Goal: Task Accomplishment & Management: Manage account settings

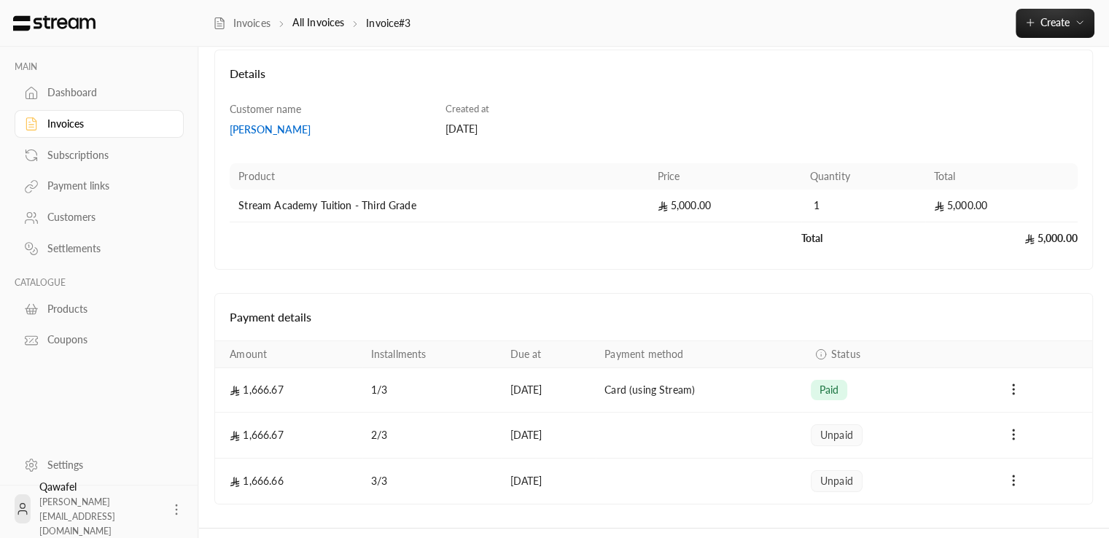
scroll to position [111, 0]
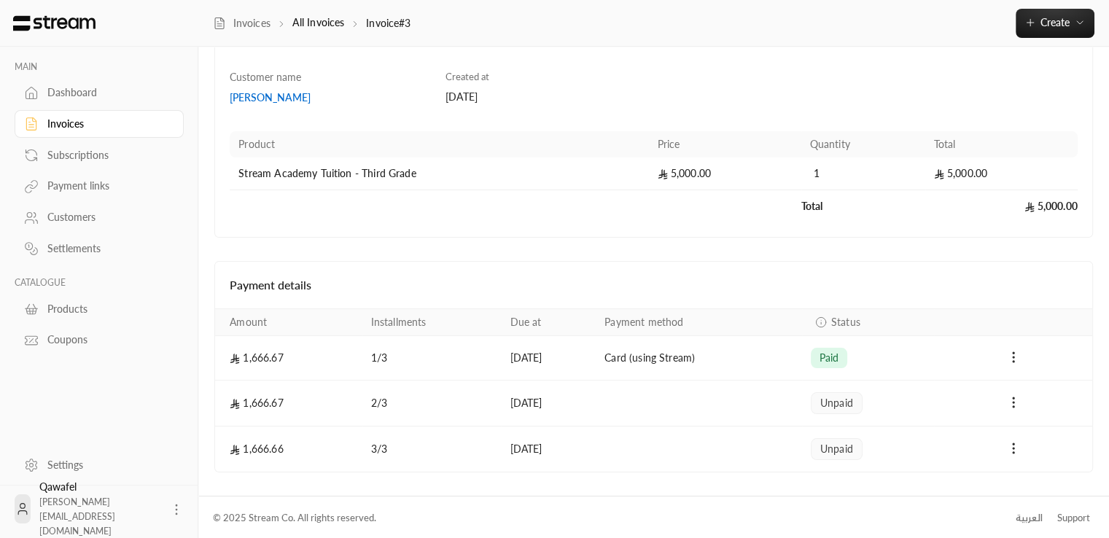
click at [834, 399] on span "unpaid" at bounding box center [836, 403] width 33 height 15
click at [836, 401] on span "unpaid" at bounding box center [836, 403] width 33 height 15
click at [946, 263] on div "Payment details" at bounding box center [653, 285] width 877 height 47
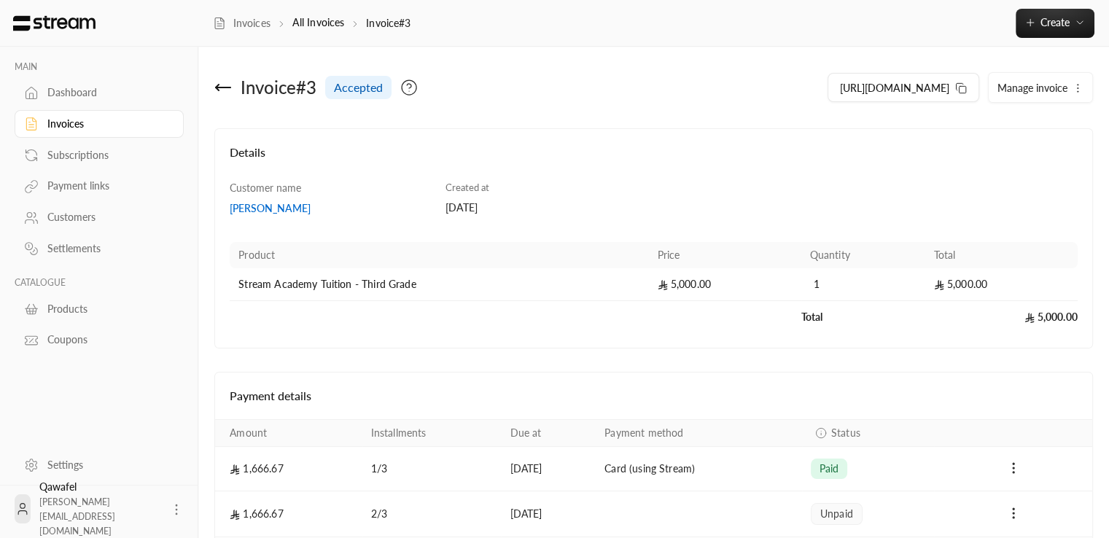
click at [214, 87] on icon at bounding box center [223, 88] width 18 height 18
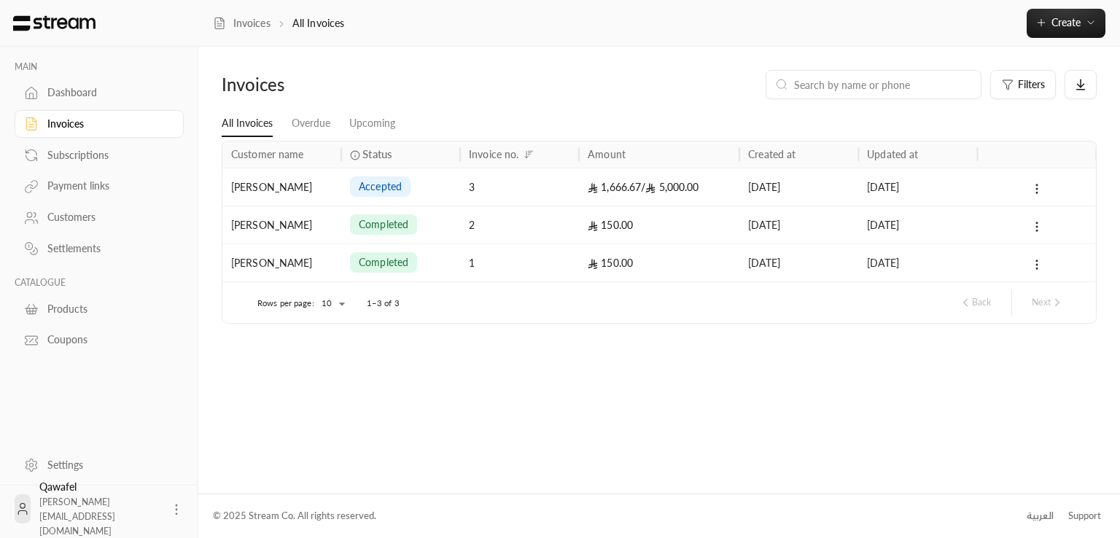
click at [446, 190] on div "accepted" at bounding box center [400, 186] width 101 height 37
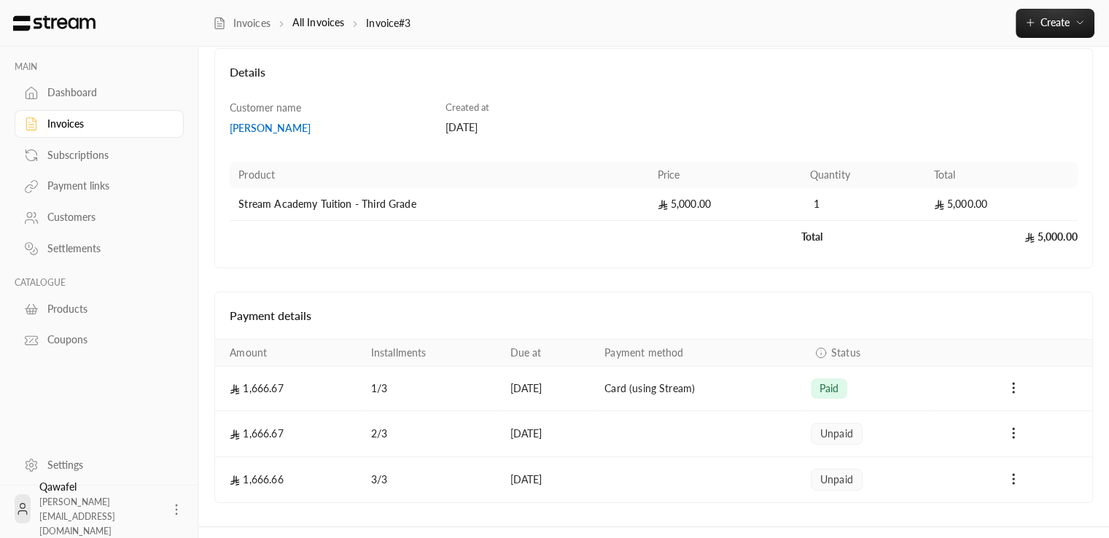
scroll to position [111, 0]
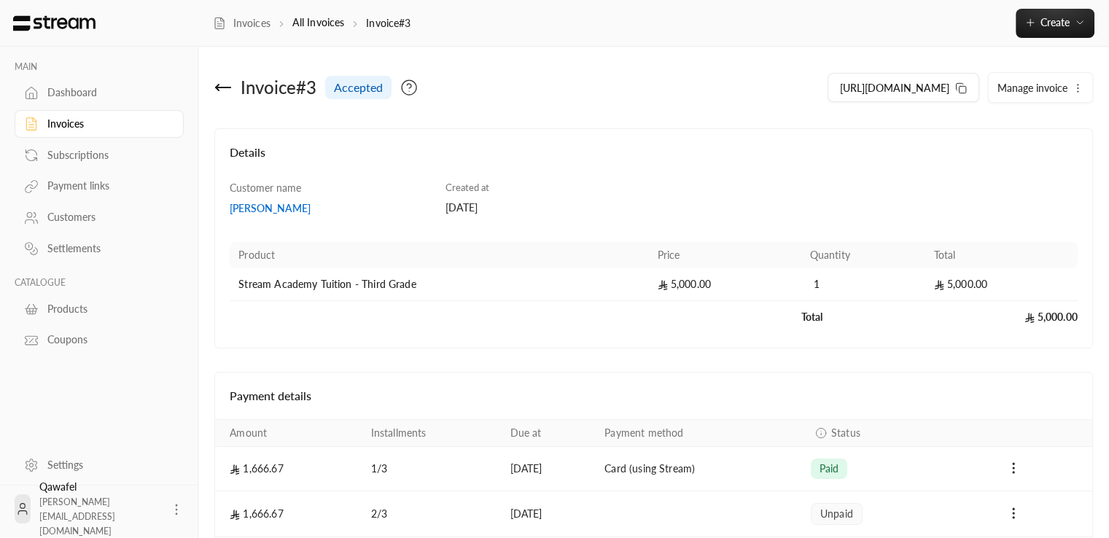
scroll to position [111, 0]
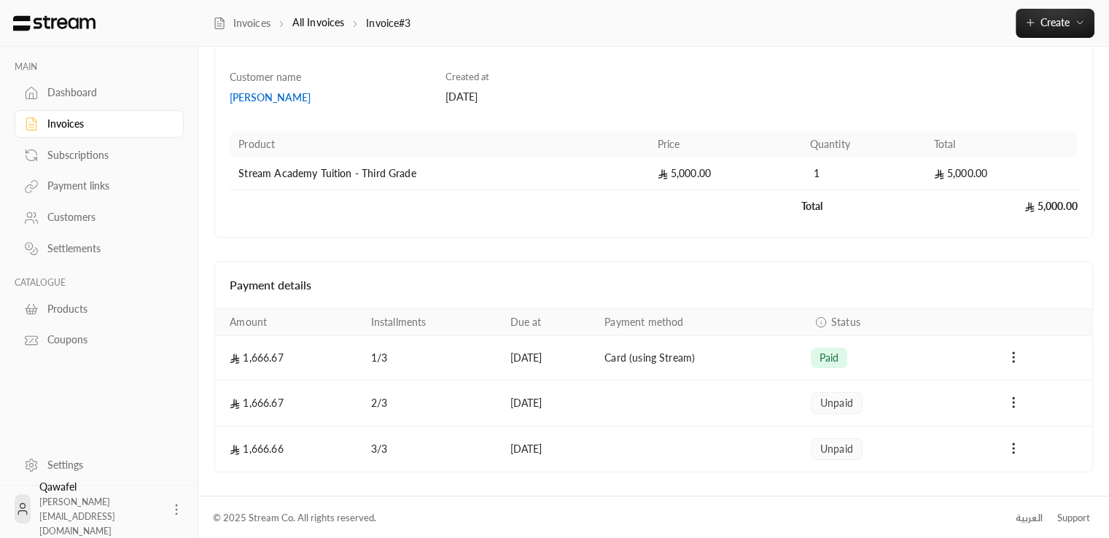
click at [878, 56] on h4 "Details" at bounding box center [654, 49] width 848 height 32
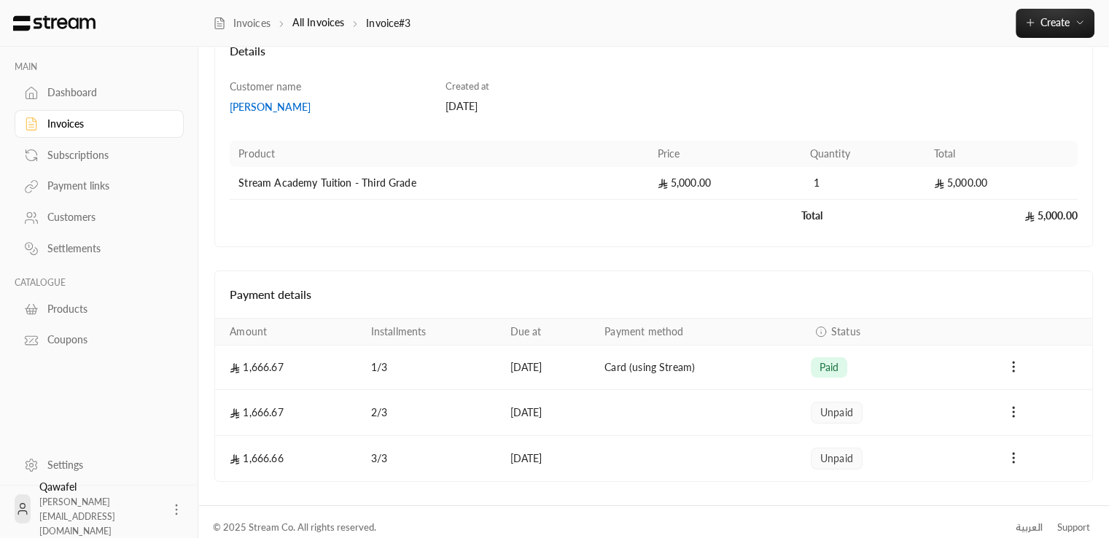
scroll to position [111, 0]
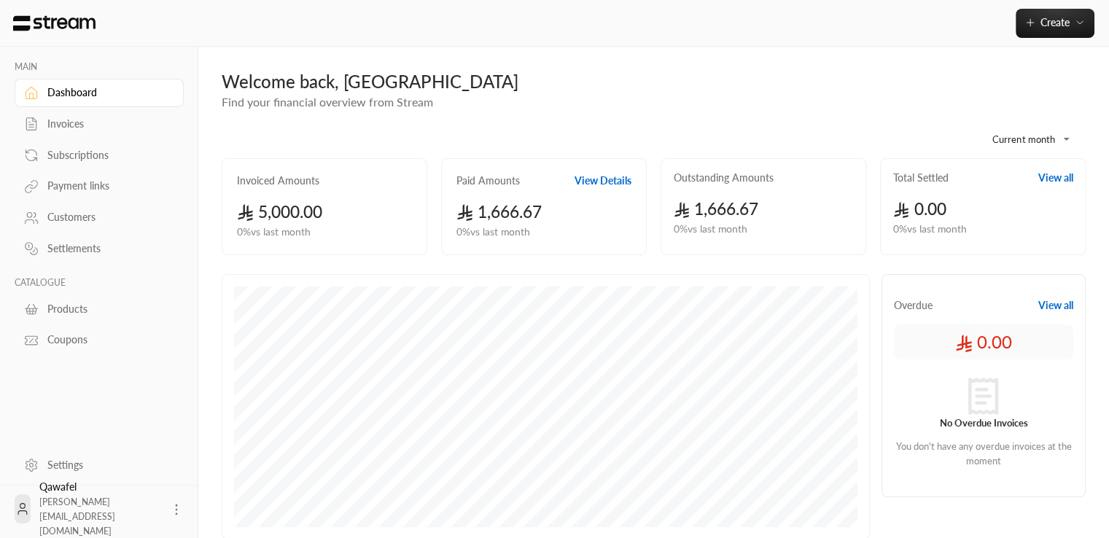
click at [103, 117] on div "Invoices" at bounding box center [106, 124] width 118 height 15
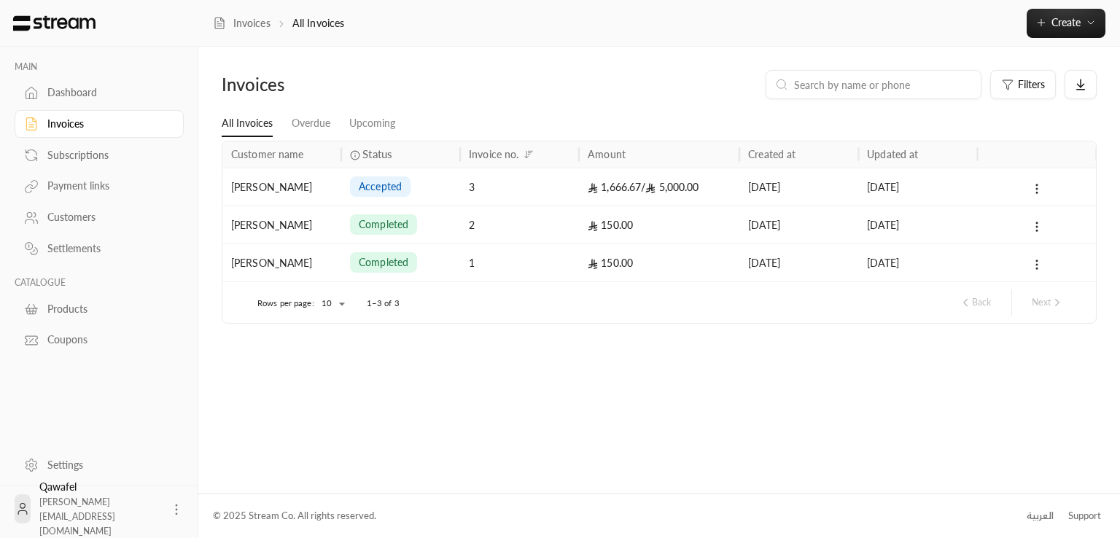
click at [487, 189] on div "3" at bounding box center [519, 186] width 101 height 37
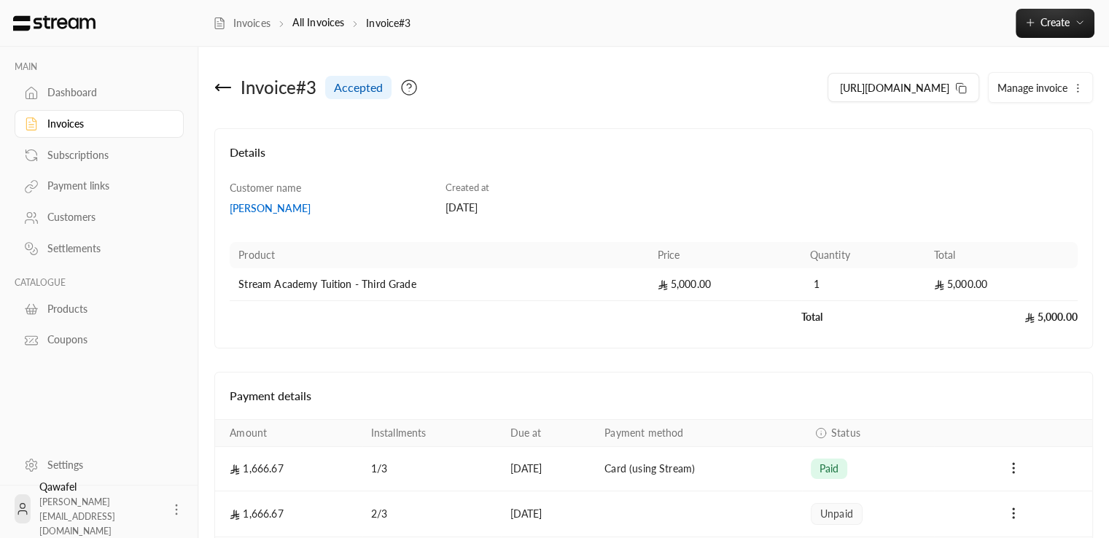
scroll to position [111, 0]
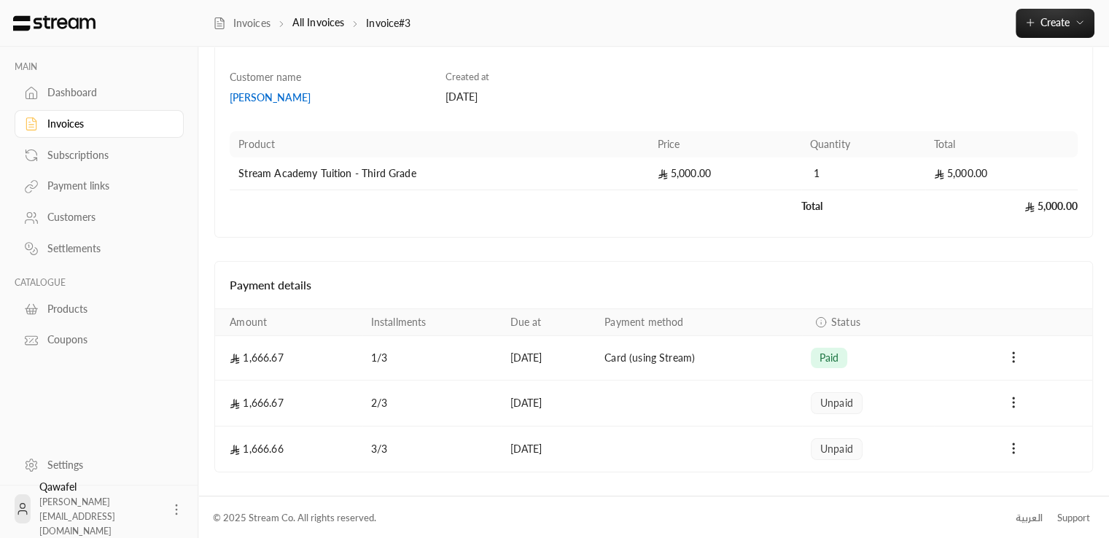
click at [779, 403] on td "Payments" at bounding box center [699, 404] width 206 height 46
click at [838, 392] on div "unpaid" at bounding box center [837, 403] width 52 height 22
click at [175, 508] on icon at bounding box center [176, 509] width 15 height 15
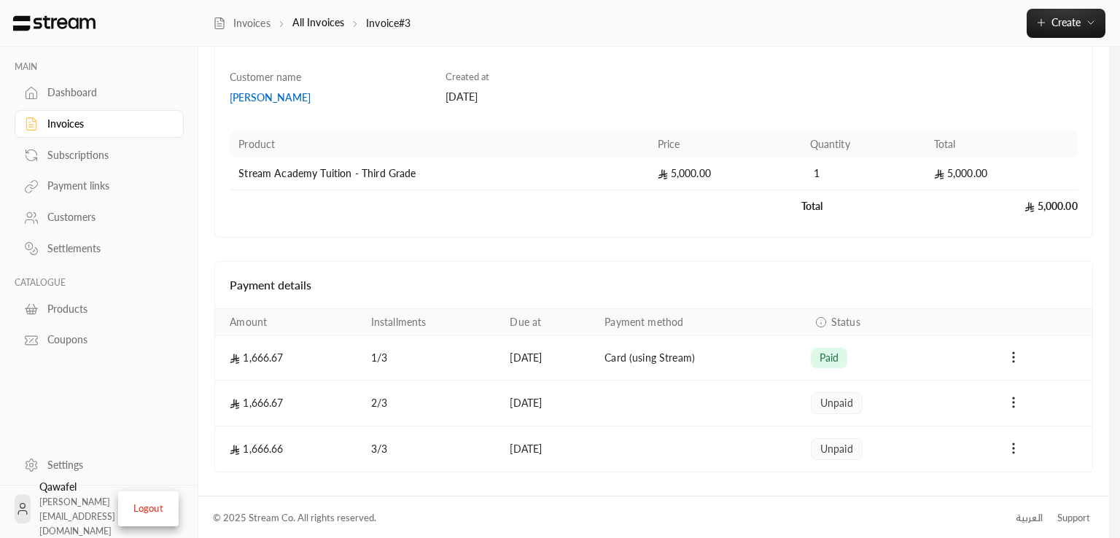
click at [101, 421] on div at bounding box center [560, 269] width 1120 height 538
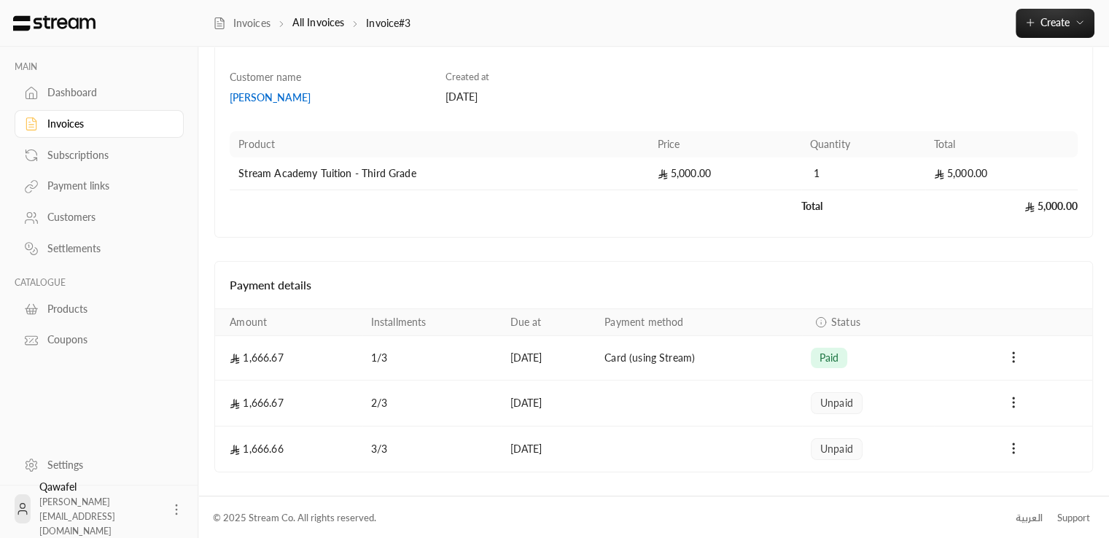
click at [69, 494] on div "Qawafel khalid+vid@streampay.sa" at bounding box center [99, 509] width 121 height 58
click at [74, 512] on span "khalid+vid@streampay.sa" at bounding box center [77, 517] width 76 height 40
click at [48, 462] on div "Settings" at bounding box center [106, 465] width 118 height 15
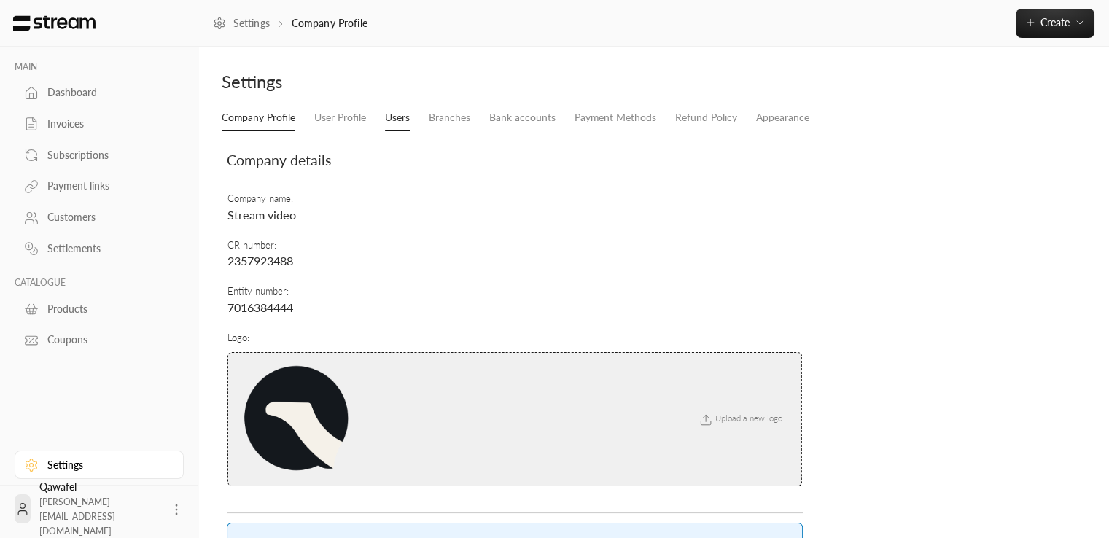
click at [397, 114] on link "Users" at bounding box center [397, 118] width 25 height 26
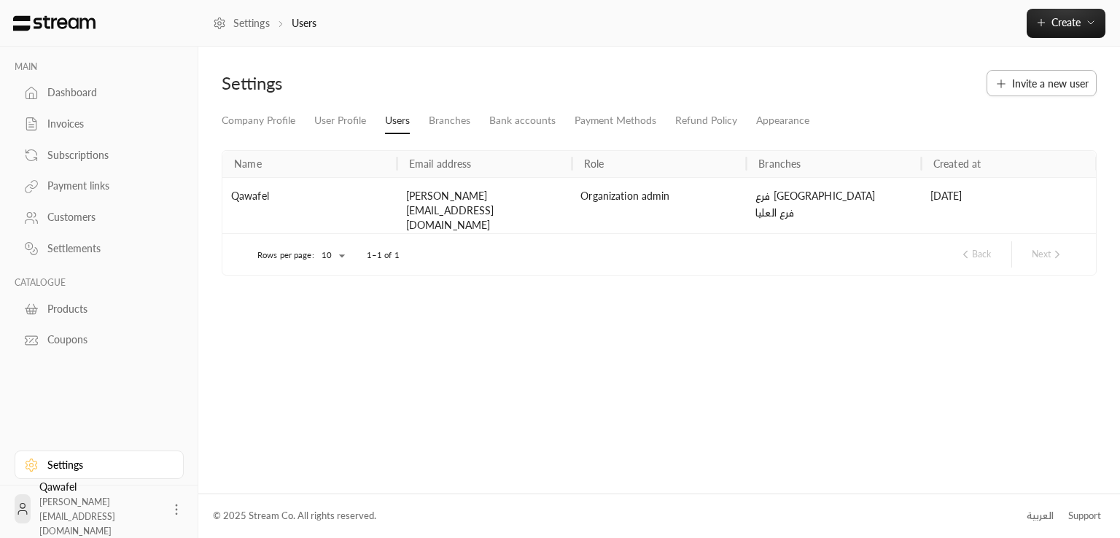
click at [1016, 90] on span "Invite a new user" at bounding box center [1050, 83] width 77 height 15
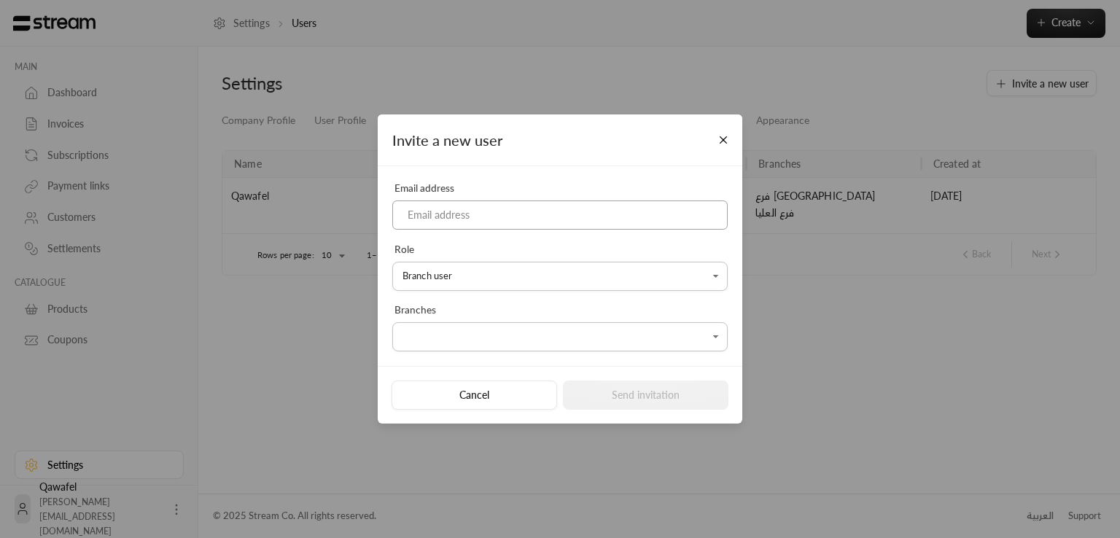
click at [538, 217] on input at bounding box center [559, 216] width 335 height 30
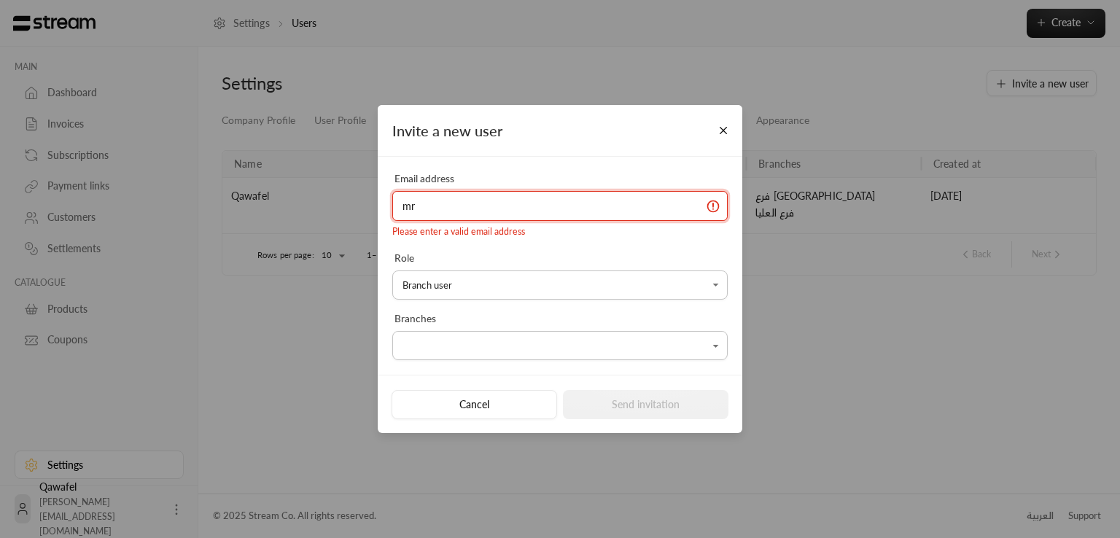
type input "mrasharabi@streampay.sa"
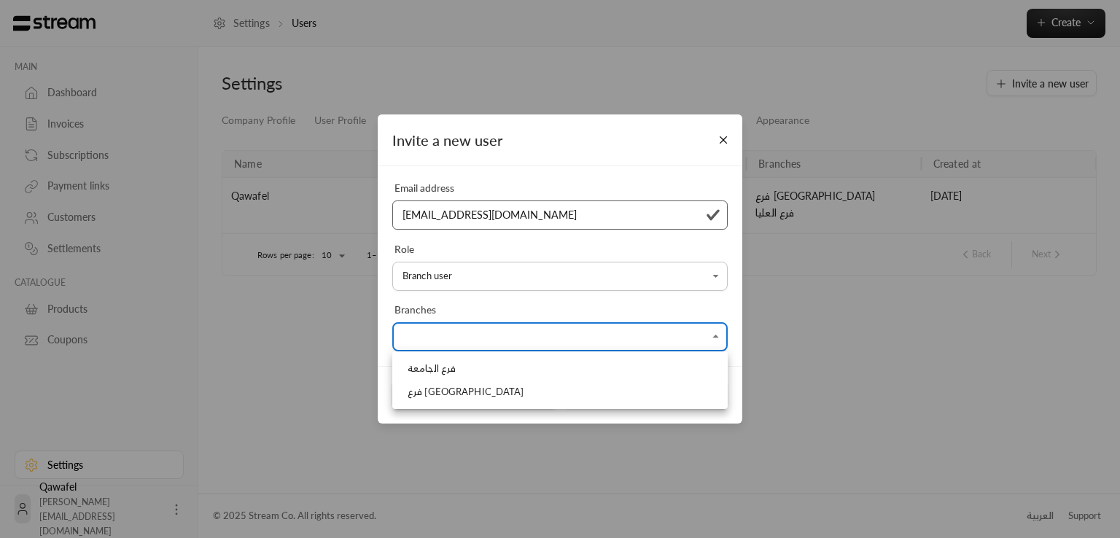
click at [490, 333] on body "**********" at bounding box center [560, 269] width 1120 height 538
click at [481, 387] on li "فرع الرياض" at bounding box center [560, 392] width 328 height 23
type input "**********"
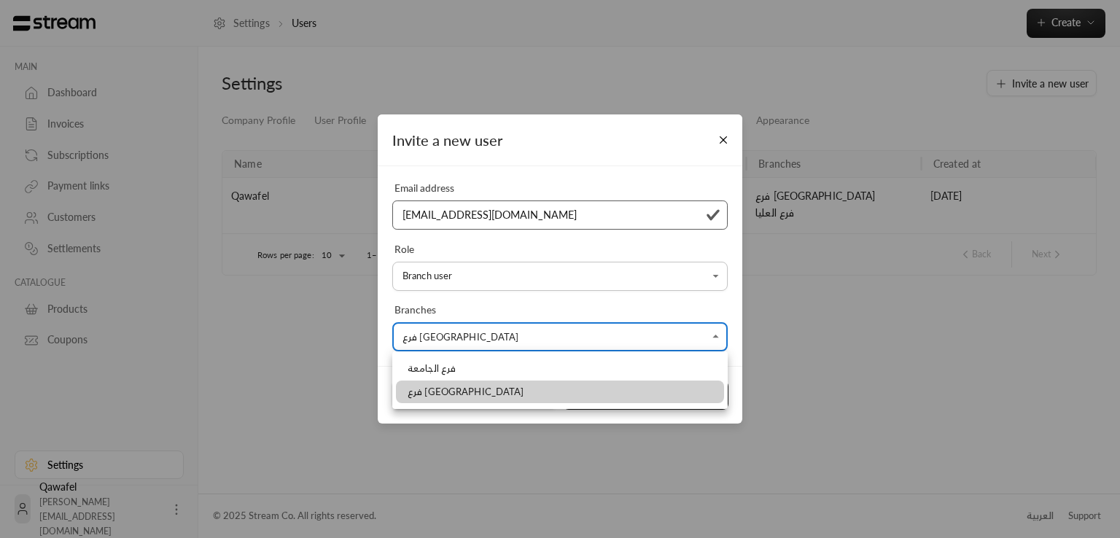
click at [563, 300] on div at bounding box center [560, 269] width 1120 height 538
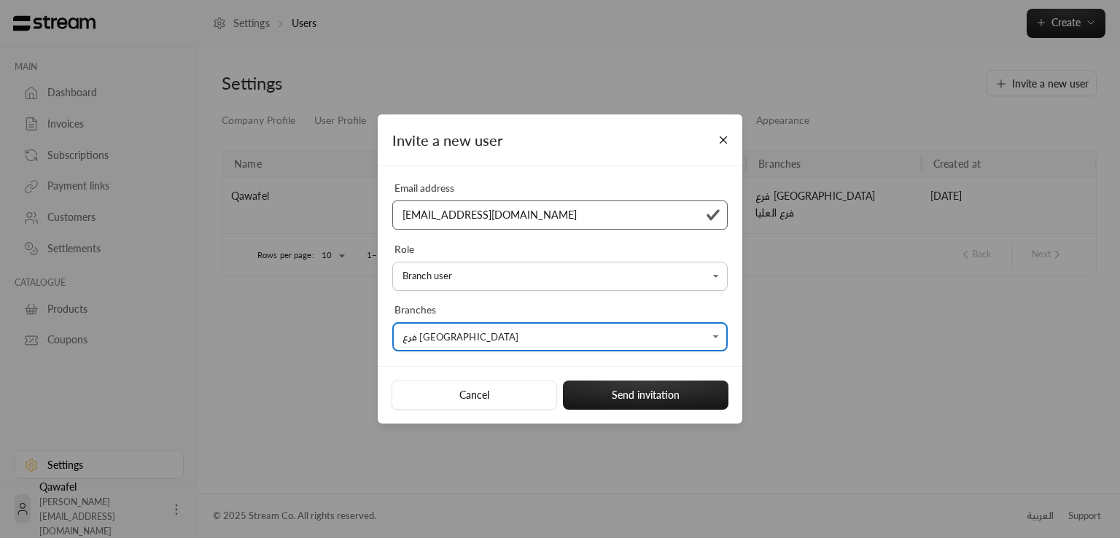
click at [559, 271] on body "**********" at bounding box center [560, 269] width 1120 height 538
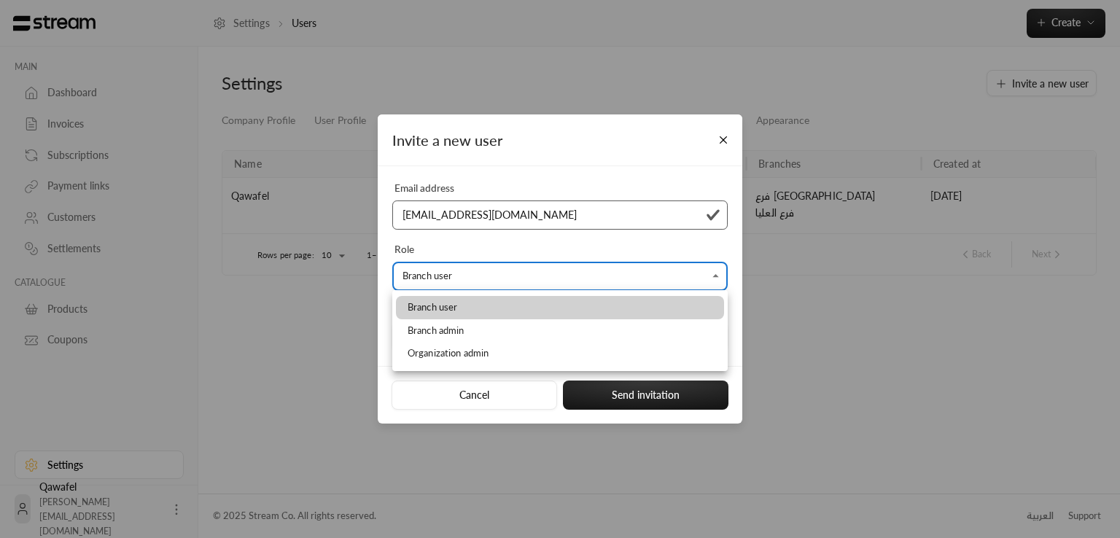
click at [528, 353] on li "Organization admin" at bounding box center [560, 353] width 328 height 23
type input "**********"
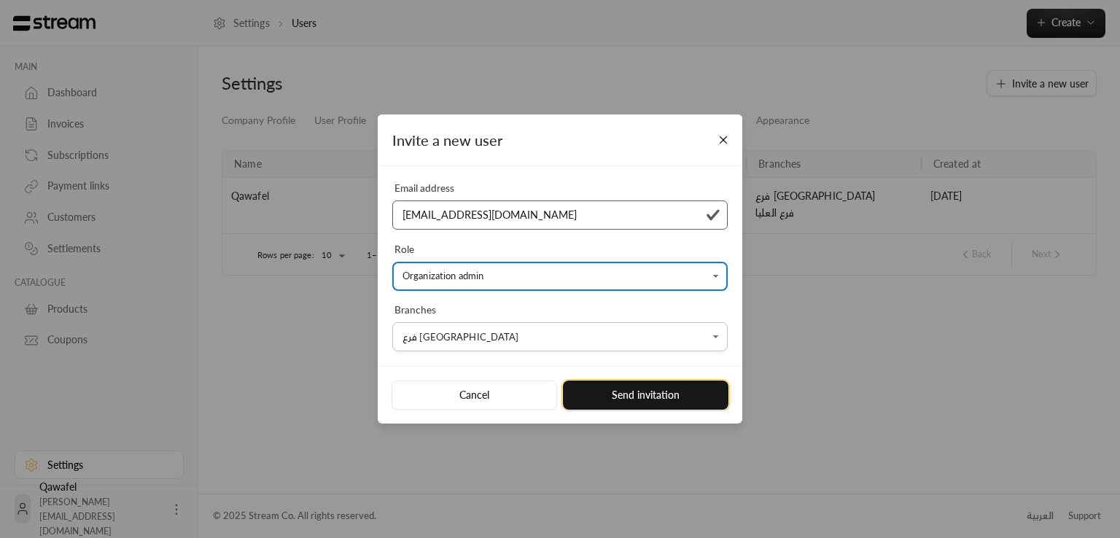
click at [629, 396] on button "Send invitation" at bounding box center [646, 395] width 166 height 29
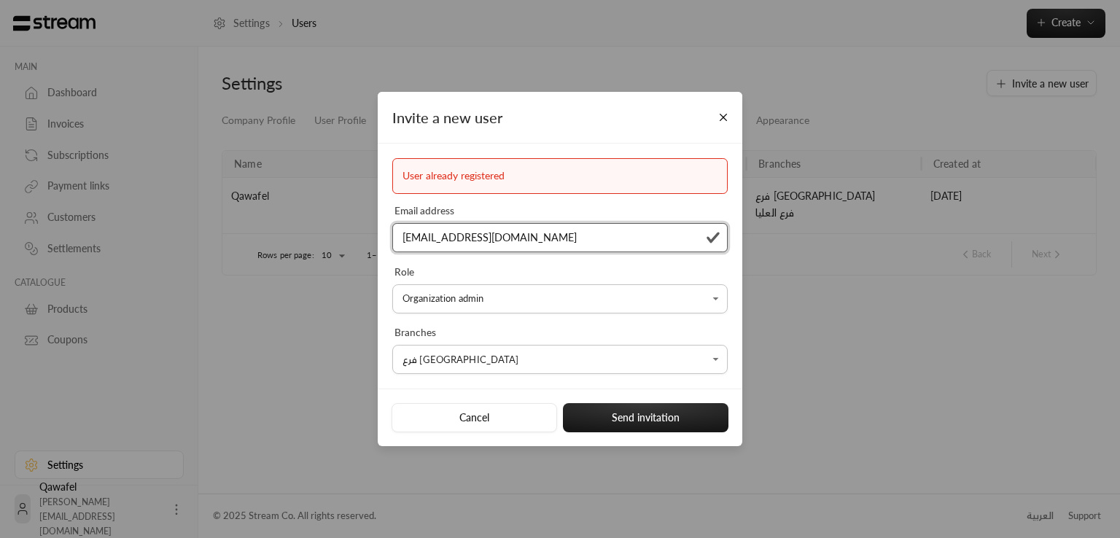
click at [451, 236] on input "mrasharabi@streampay.sa" at bounding box center [559, 238] width 335 height 30
click at [452, 238] on input "mrasharabi@streampay.sa" at bounding box center [559, 238] width 335 height 30
type input "[EMAIL_ADDRESS][DOMAIN_NAME]"
click at [636, 421] on button "Send invitation" at bounding box center [646, 417] width 166 height 29
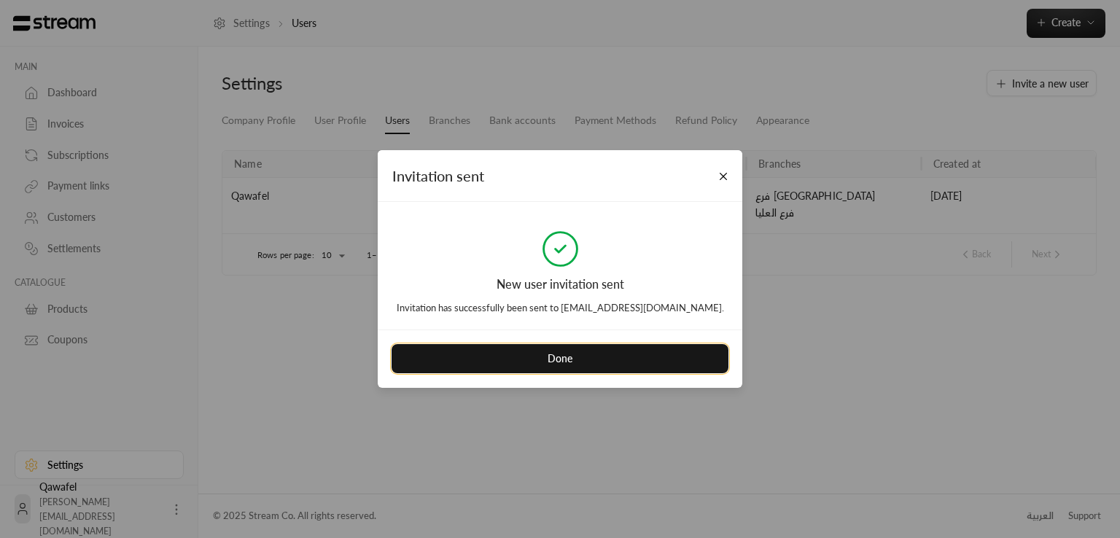
click at [555, 362] on button "Done" at bounding box center [560, 358] width 337 height 29
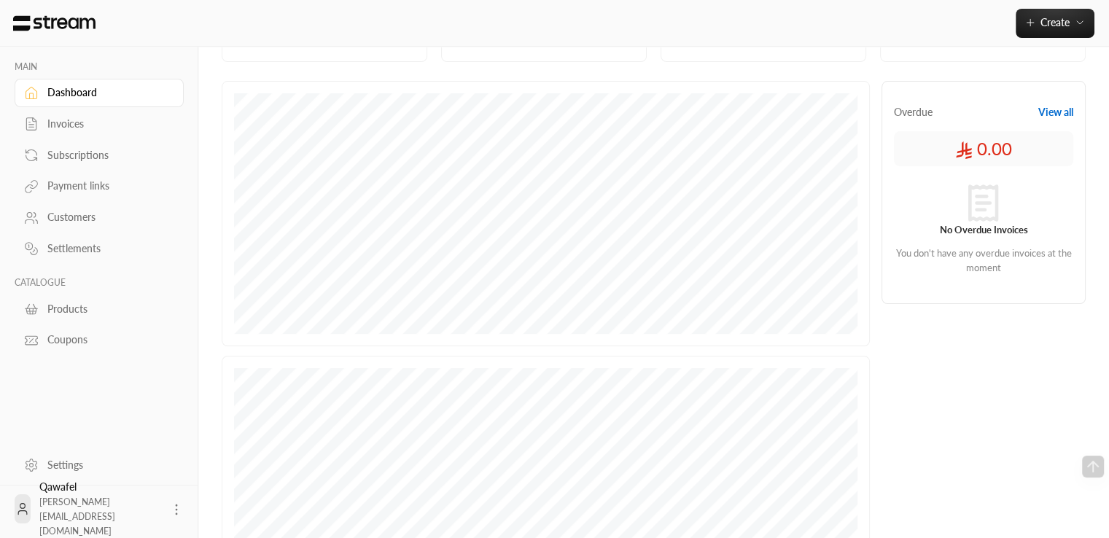
scroll to position [163, 0]
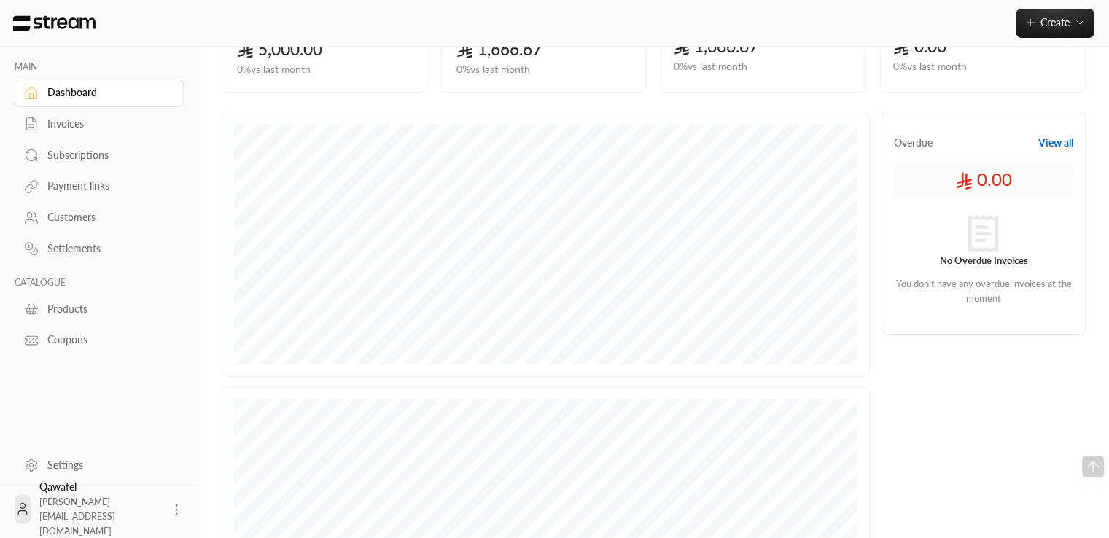
click at [72, 459] on div "Settings" at bounding box center [106, 465] width 118 height 15
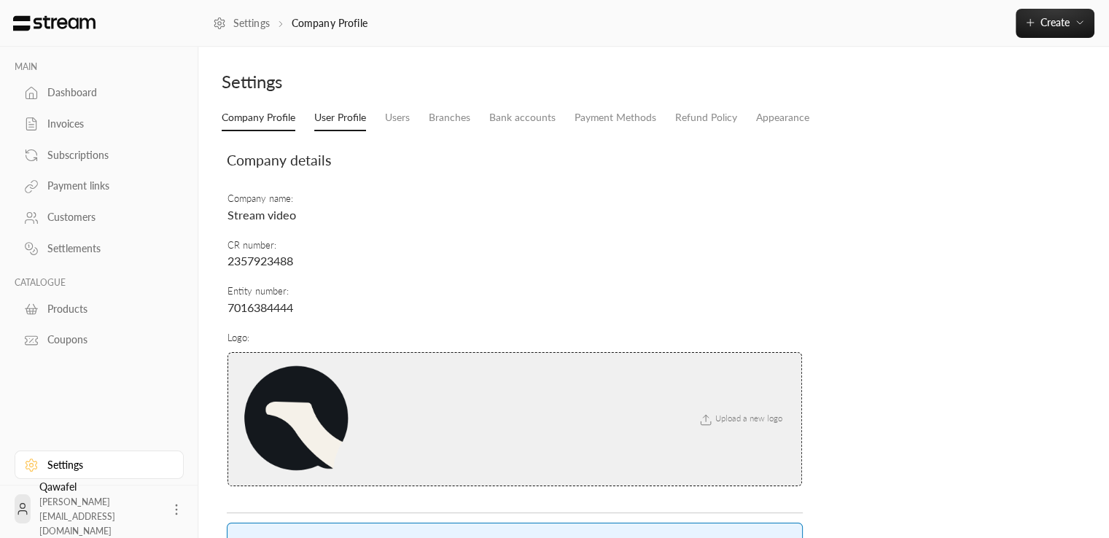
click at [345, 120] on link "User Profile" at bounding box center [340, 118] width 52 height 26
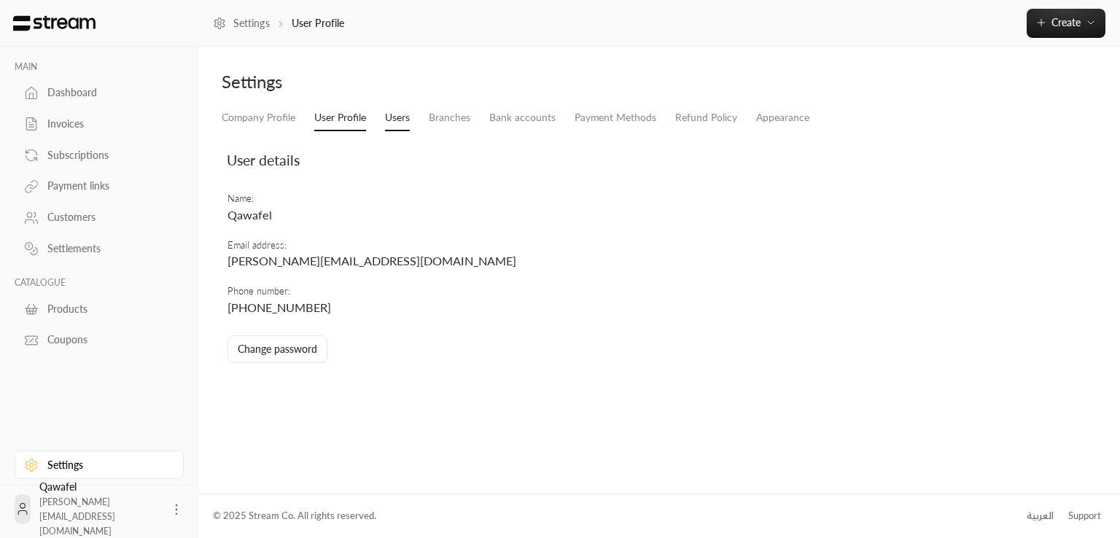
click at [406, 121] on link "Users" at bounding box center [397, 118] width 25 height 26
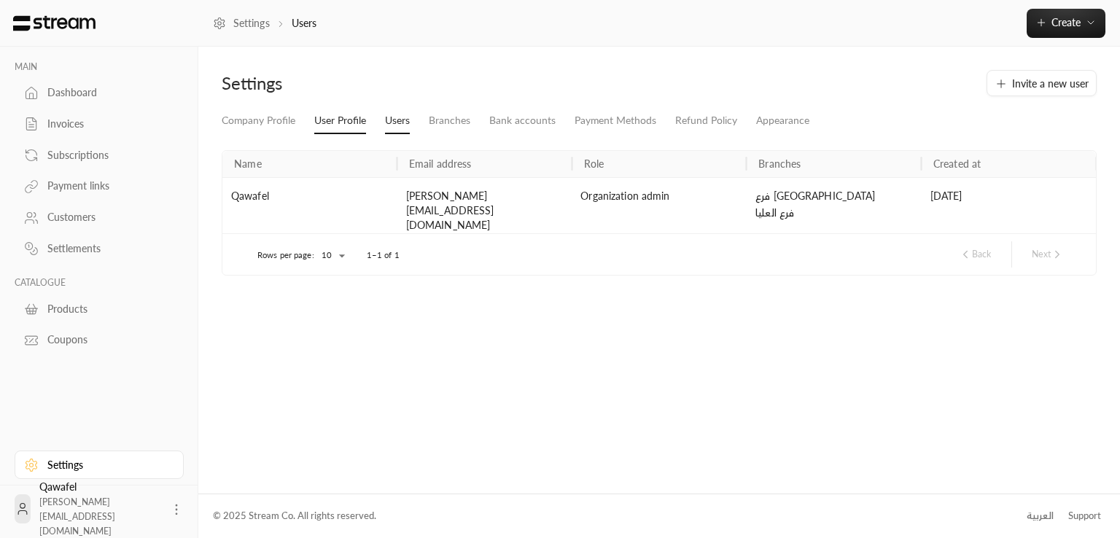
click at [347, 125] on link "User Profile" at bounding box center [340, 121] width 52 height 26
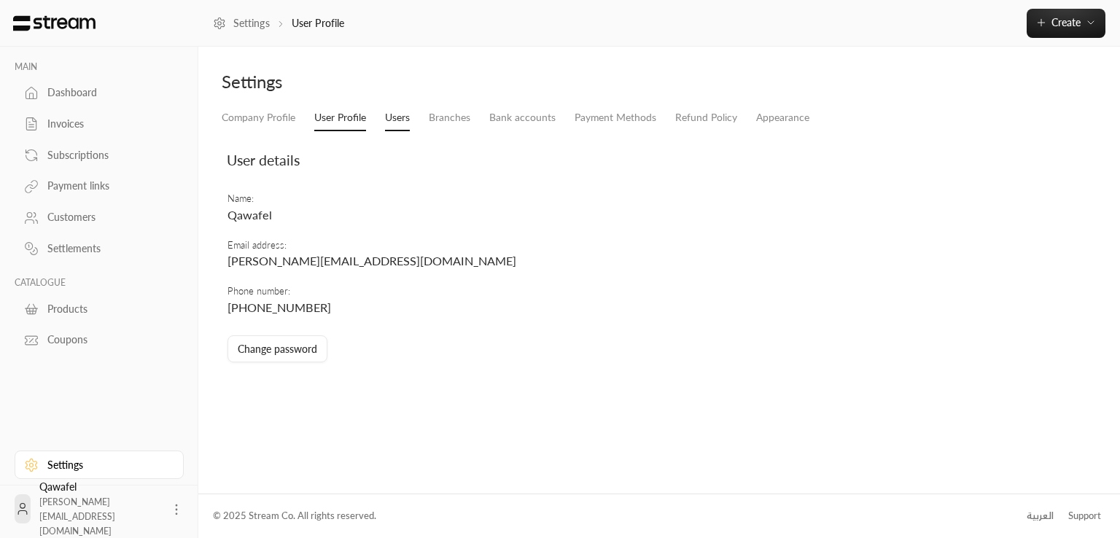
click at [397, 126] on link "Users" at bounding box center [397, 118] width 25 height 26
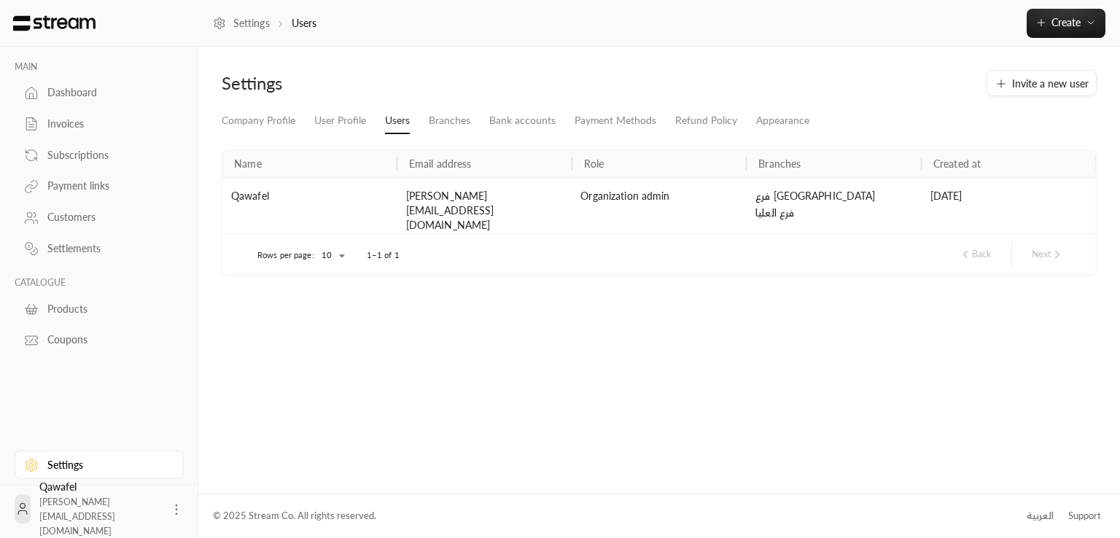
click at [919, 284] on div "Name Email address Role Branches Created at Qawafel khalid+vid@streampay.sa Org…" at bounding box center [659, 212] width 875 height 149
click at [1024, 82] on span "Invite a new user" at bounding box center [1050, 83] width 77 height 15
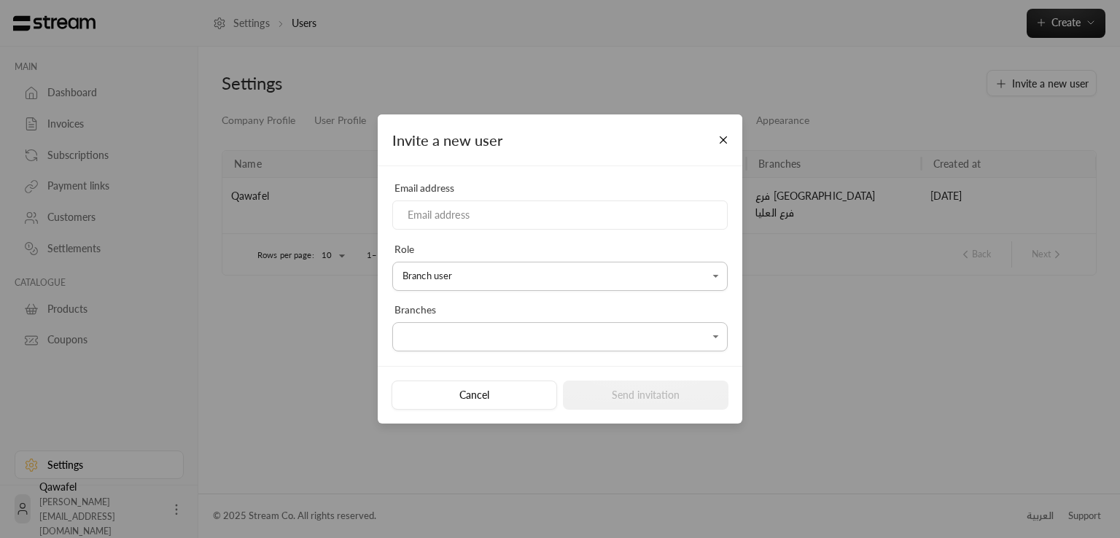
click at [863, 115] on div "**********" at bounding box center [560, 269] width 1120 height 538
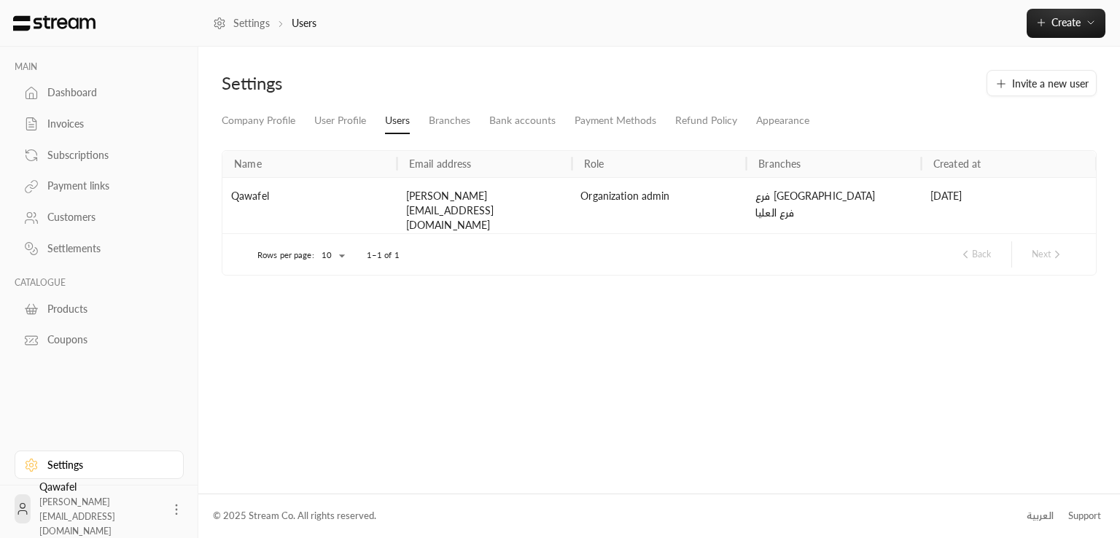
click at [169, 509] on icon at bounding box center [176, 509] width 15 height 15
click at [150, 510] on li "Logout" at bounding box center [148, 508] width 53 height 23
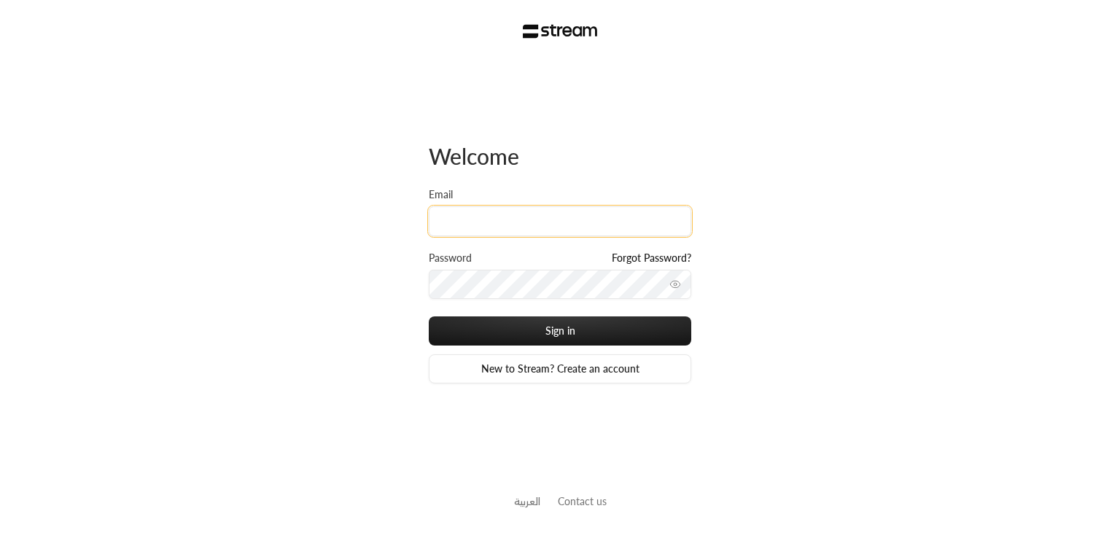
type input "khalid@streampay.sa"
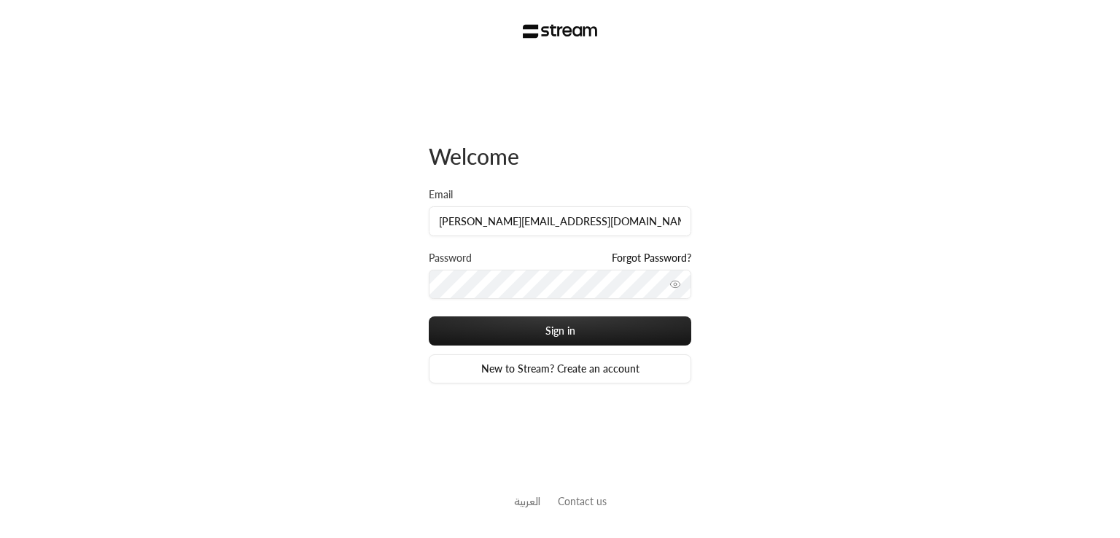
click at [680, 287] on icon "toggle password visibility" at bounding box center [675, 285] width 12 height 12
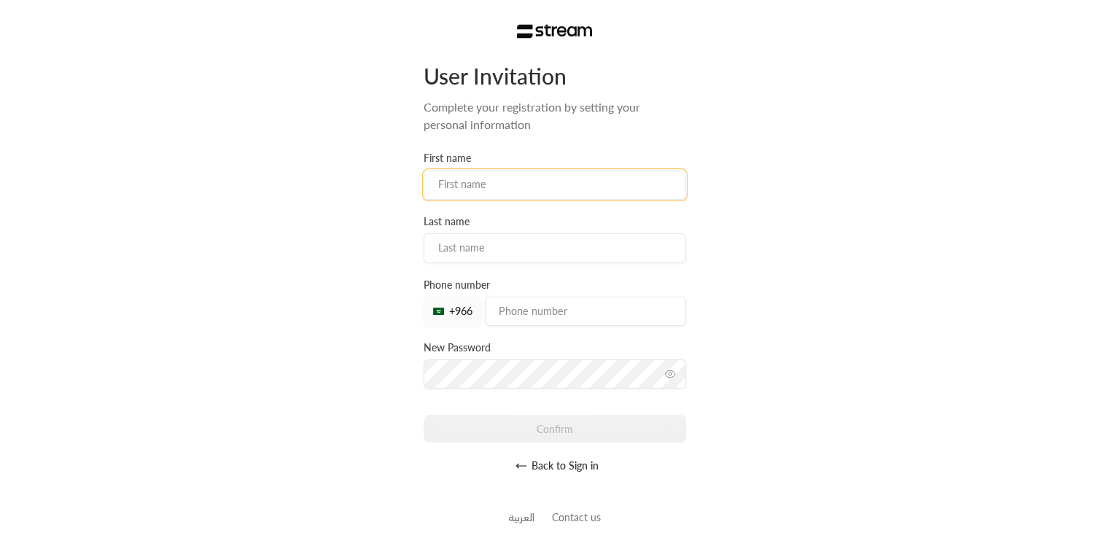
click at [462, 185] on input at bounding box center [555, 185] width 263 height 30
type input "[PERSON_NAME]"
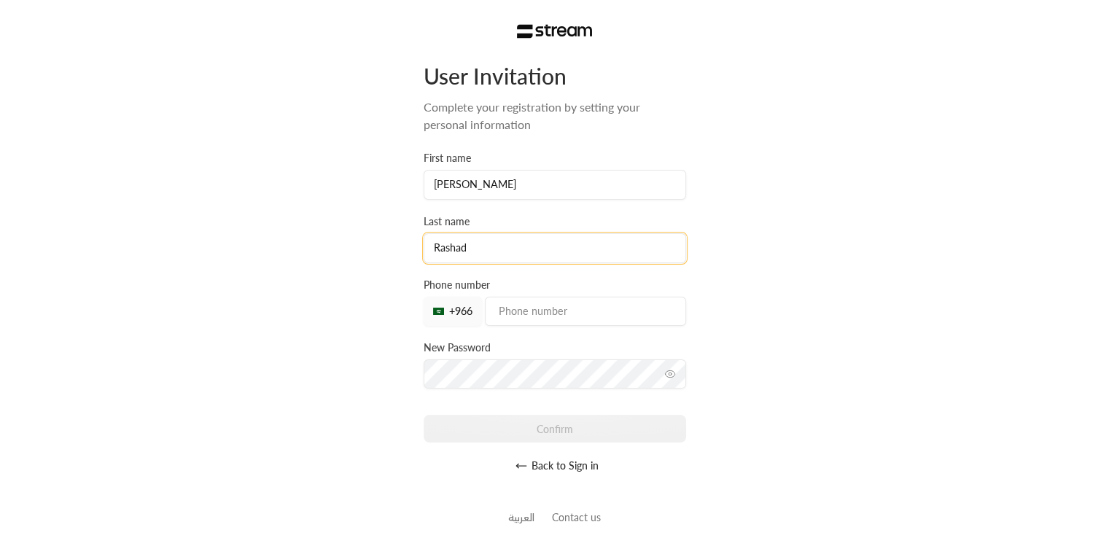
type input "Rashad"
type input "536344351"
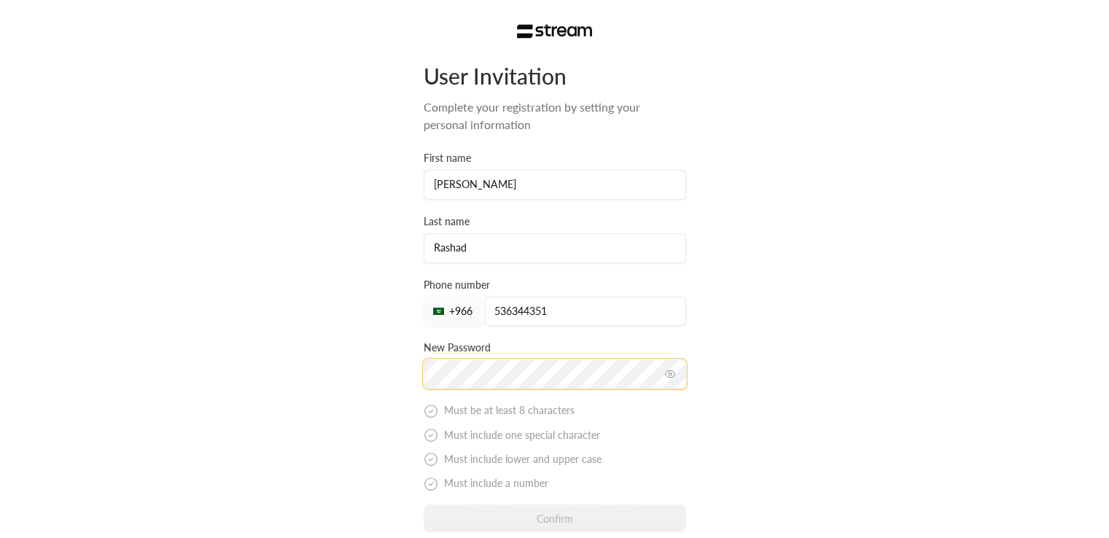
scroll to position [36, 0]
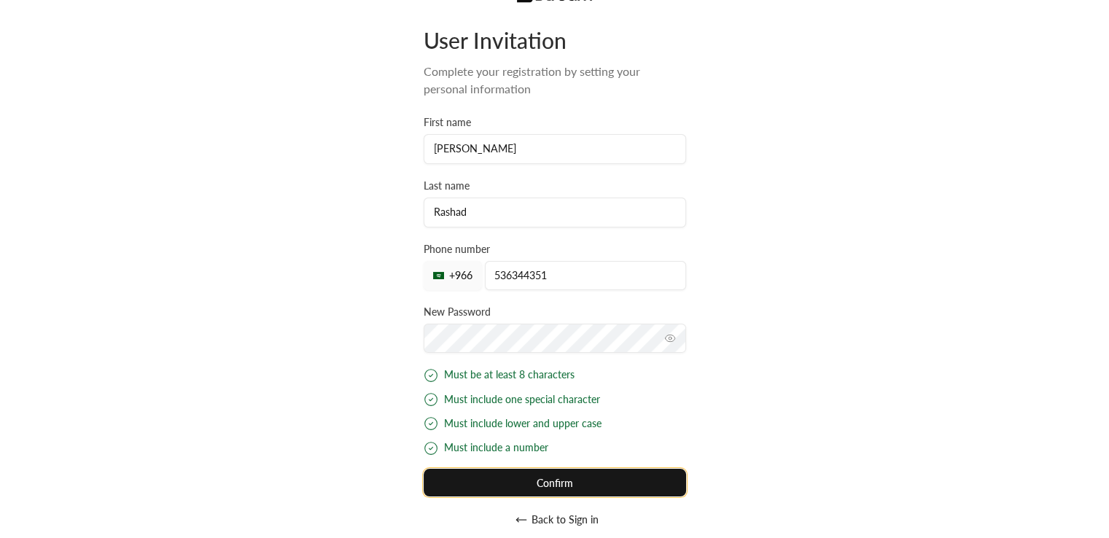
click at [564, 483] on div "User Invitation Complete your registration by setting your personal information…" at bounding box center [555, 280] width 263 height 508
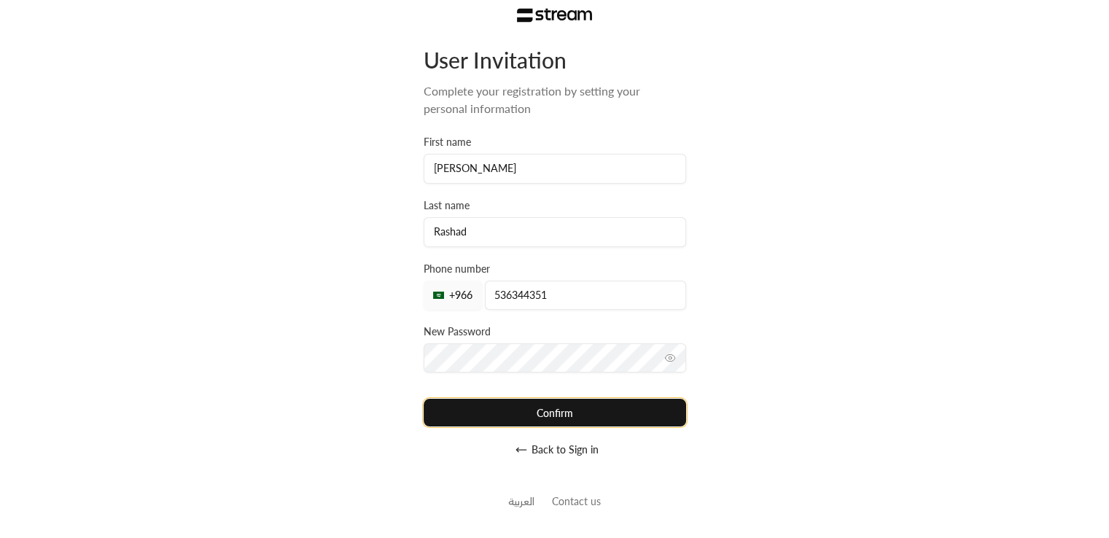
scroll to position [16, 0]
click at [483, 413] on button "Confirm" at bounding box center [555, 412] width 263 height 27
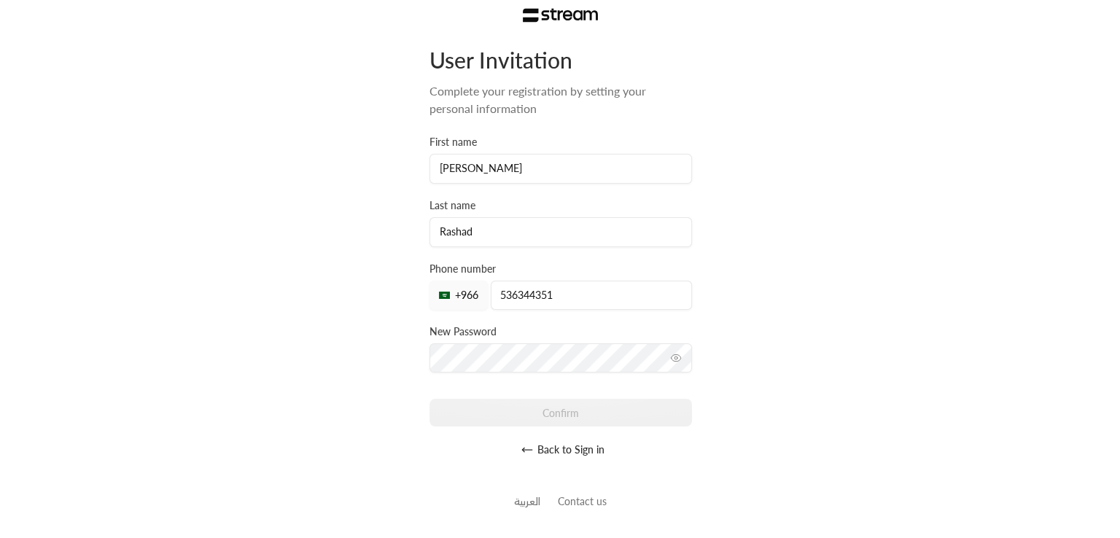
scroll to position [0, 0]
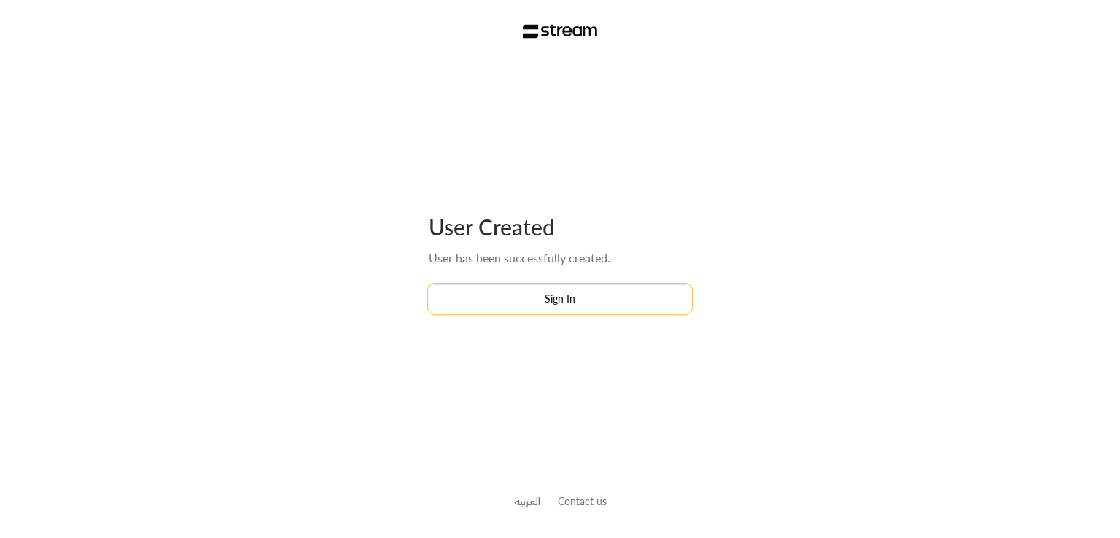
click at [550, 296] on button "Sign In" at bounding box center [560, 298] width 263 height 29
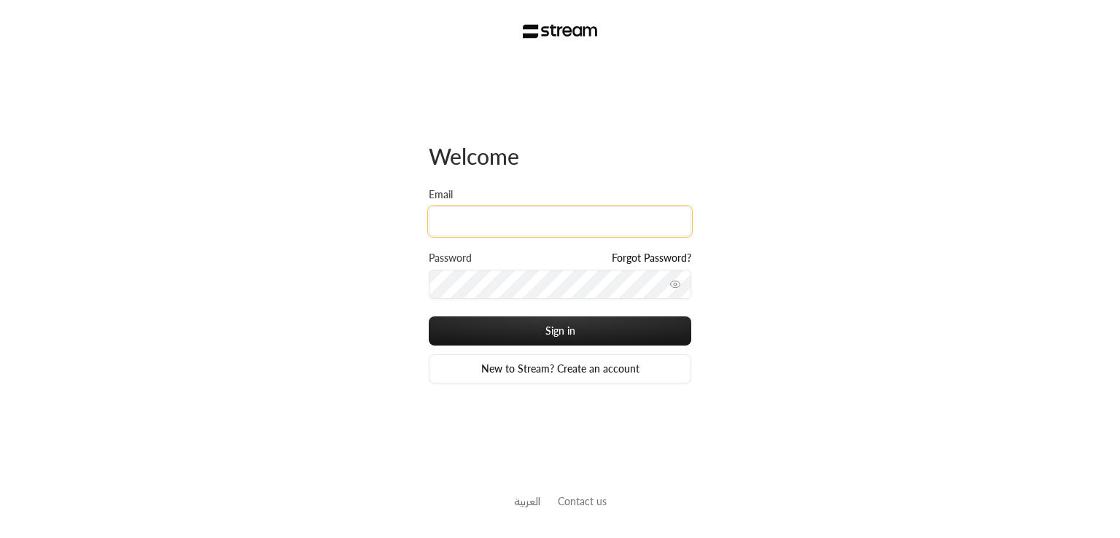
click at [535, 227] on input "Email" at bounding box center [560, 221] width 263 height 30
click at [499, 225] on input "Email" at bounding box center [560, 221] width 263 height 30
click at [545, 209] on input "Email" at bounding box center [560, 221] width 263 height 30
drag, startPoint x: 762, startPoint y: 356, endPoint x: 738, endPoint y: 343, distance: 27.4
click at [762, 356] on div "Welcome Email Password Forgot Password? Sign in New to Stream? Create an accoun…" at bounding box center [560, 269] width 1120 height 538
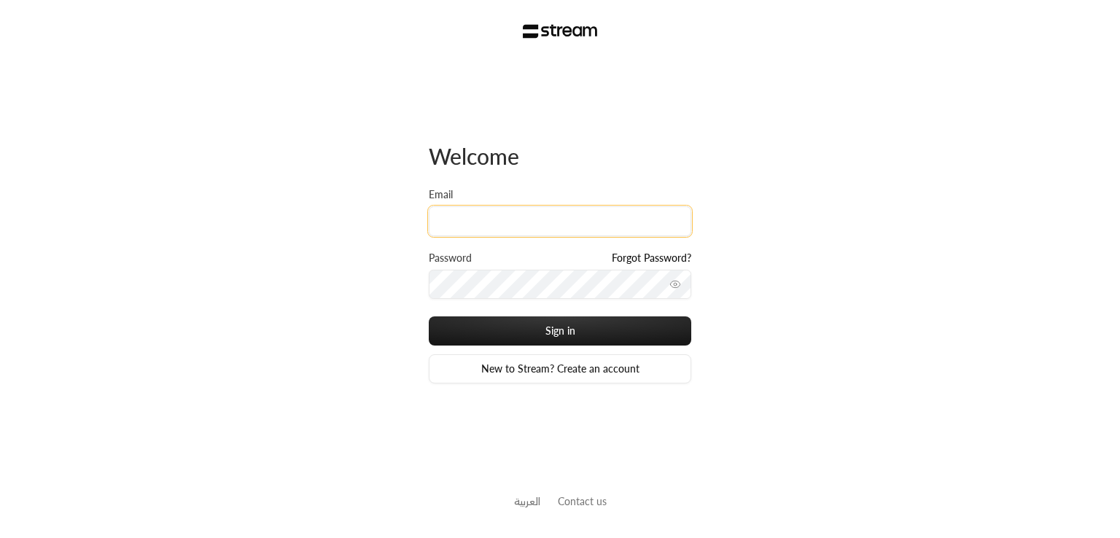
type input "[EMAIL_ADDRESS][DOMAIN_NAME]"
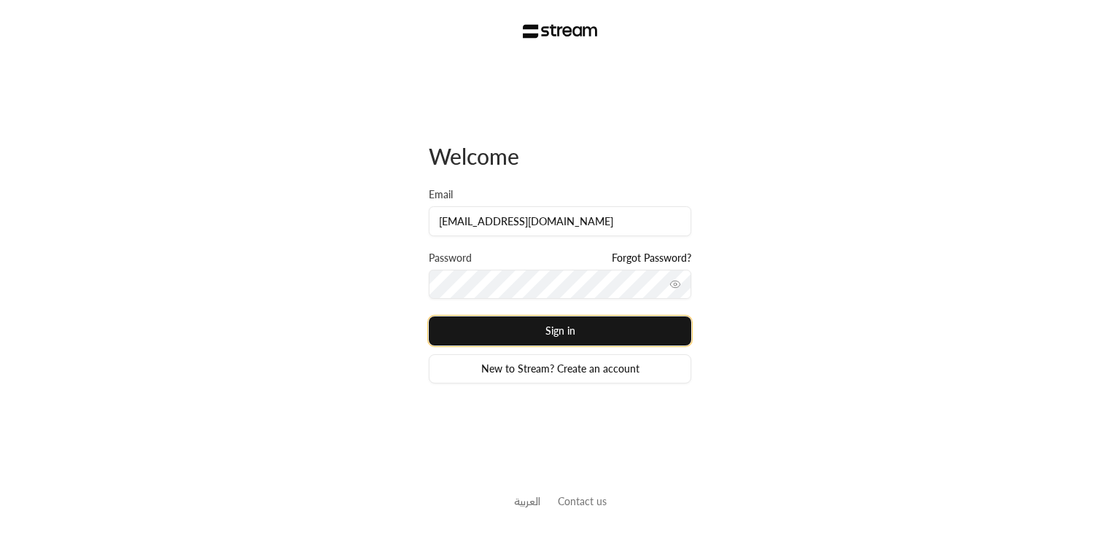
click at [582, 330] on button "Sign in" at bounding box center [560, 330] width 263 height 29
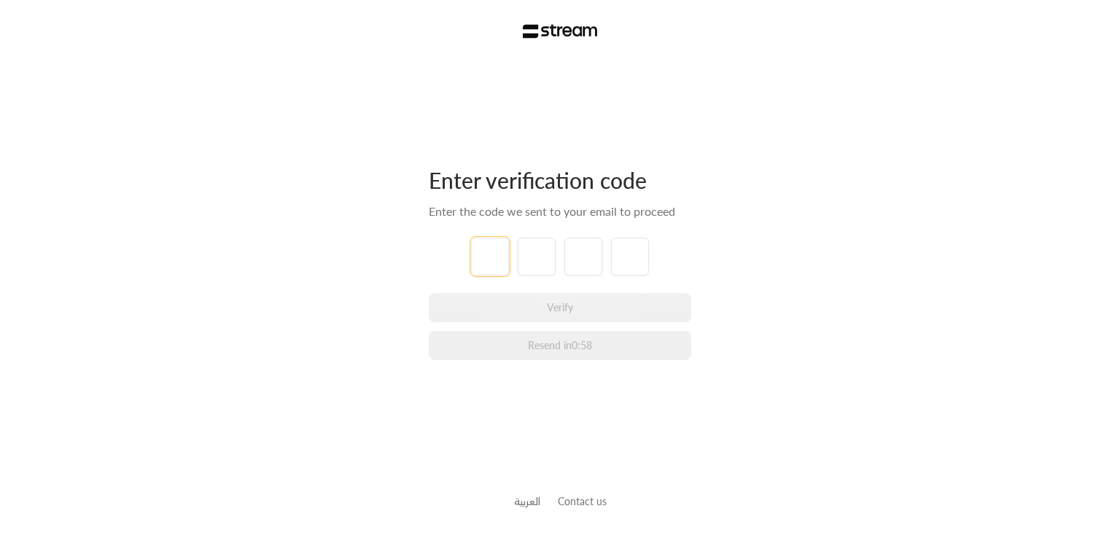
type input "1"
type input "2"
type input "3"
type input "4"
